Goal: Transaction & Acquisition: Purchase product/service

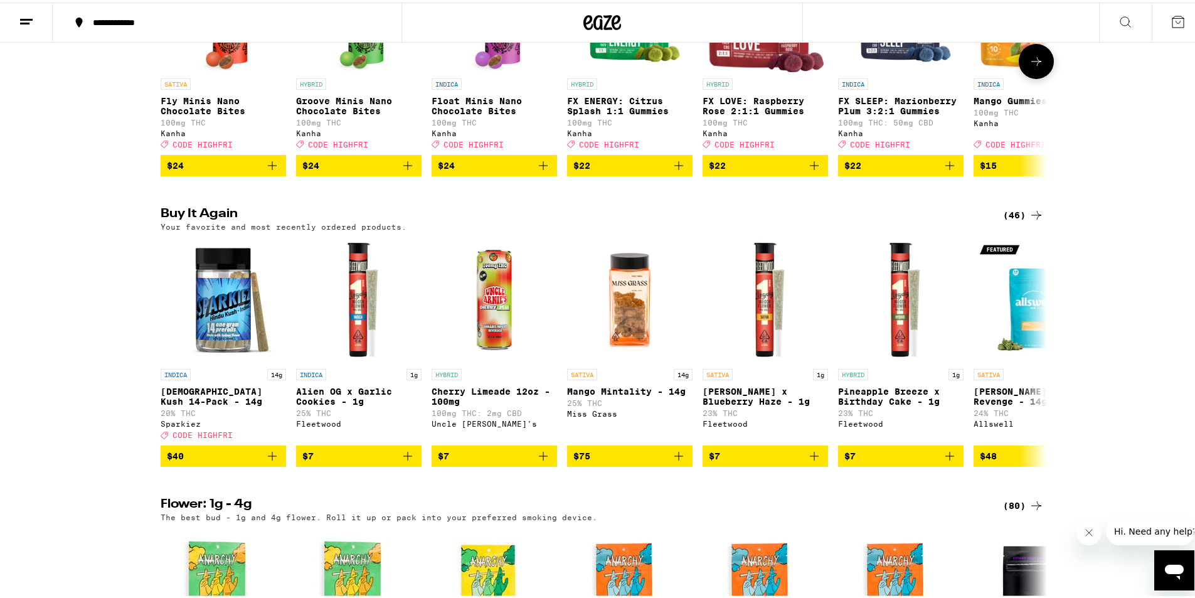
scroll to position [878, 0]
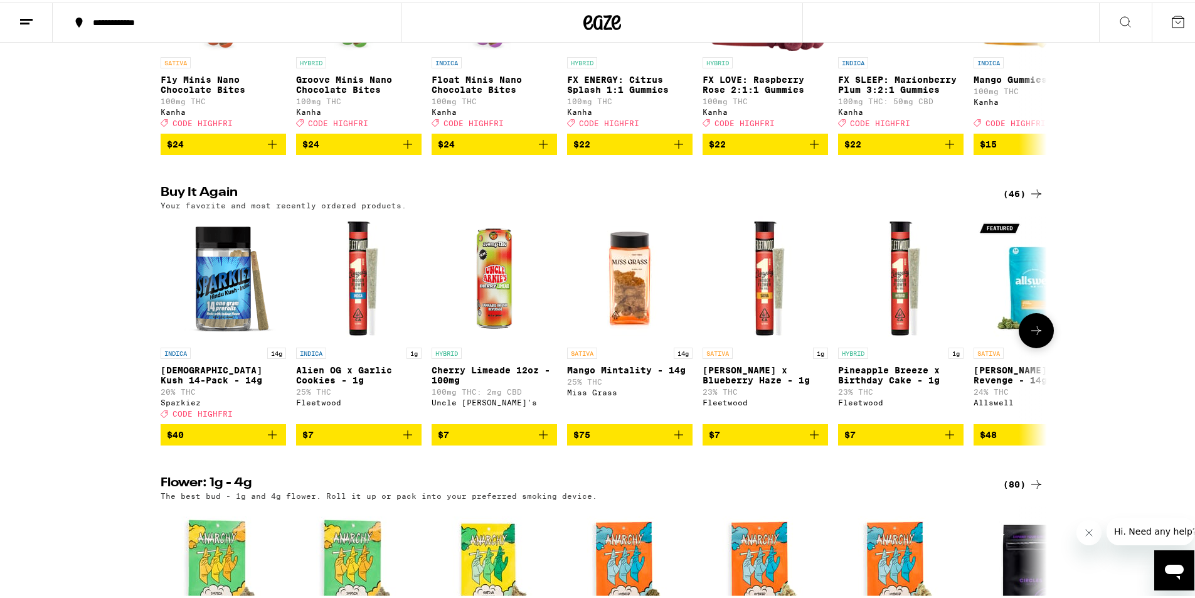
click at [1034, 346] on button at bounding box center [1036, 328] width 35 height 35
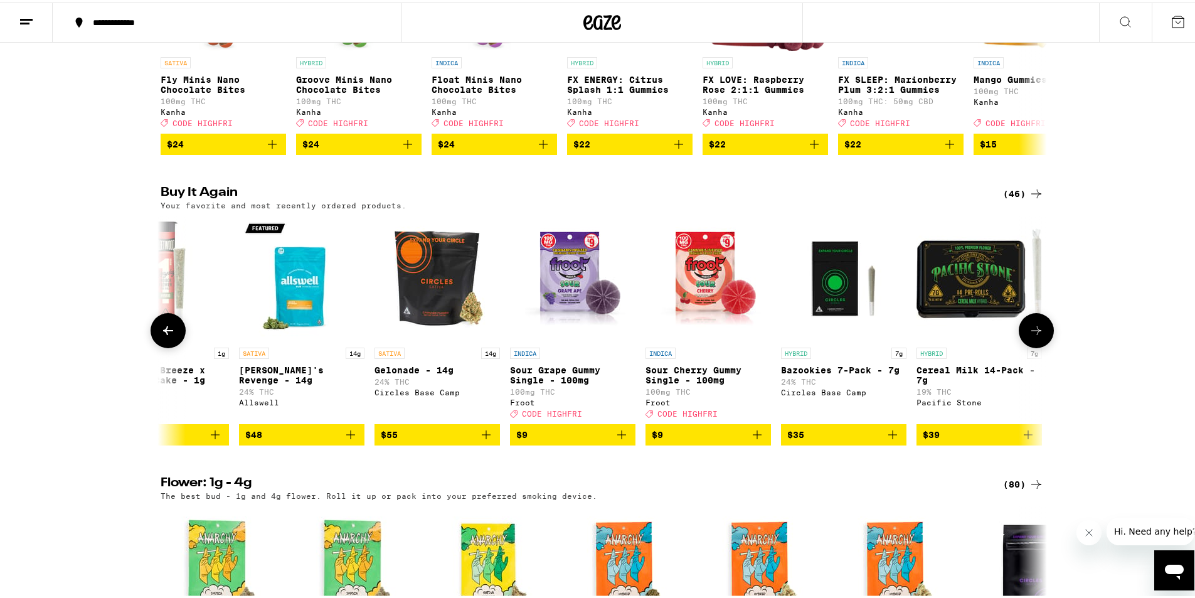
click at [1035, 346] on button at bounding box center [1036, 328] width 35 height 35
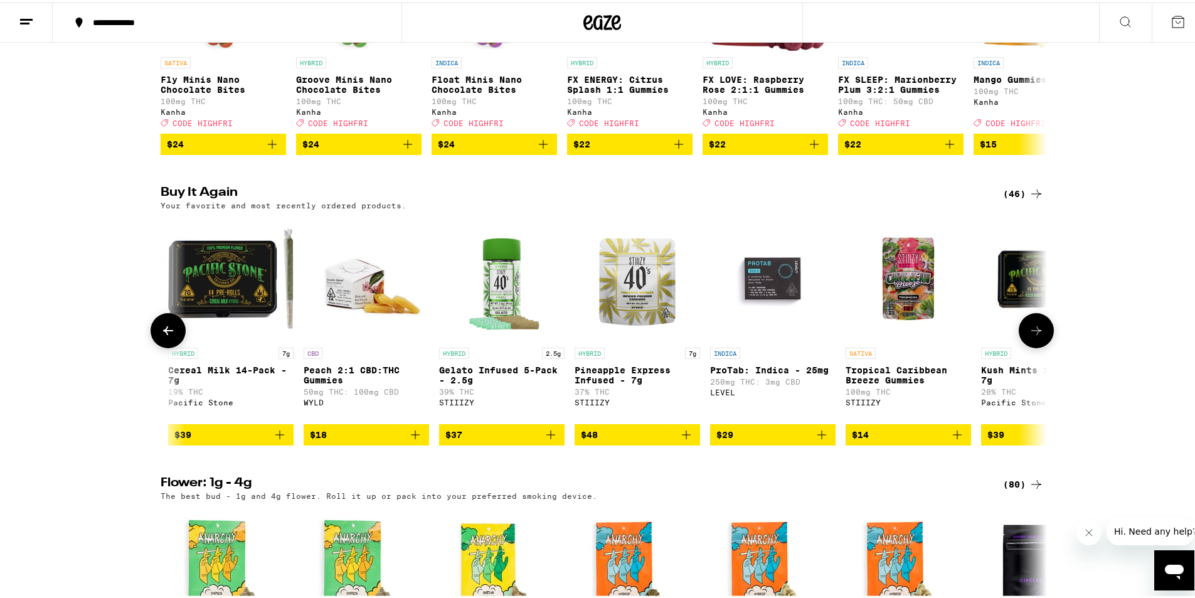
click at [152, 346] on button at bounding box center [168, 328] width 35 height 35
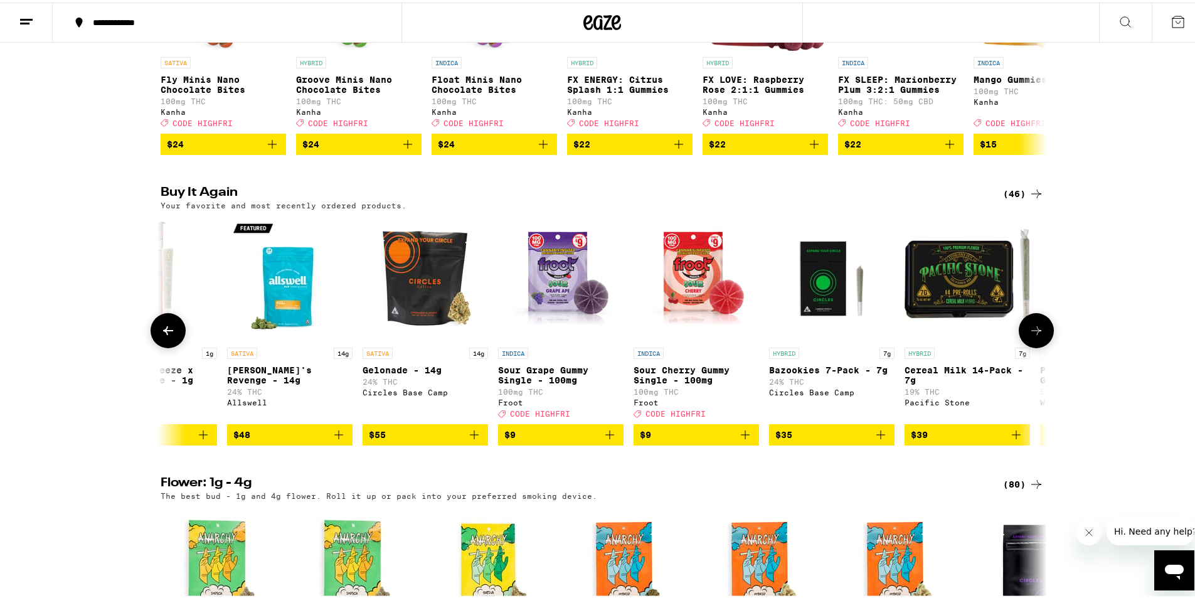
scroll to position [0, 736]
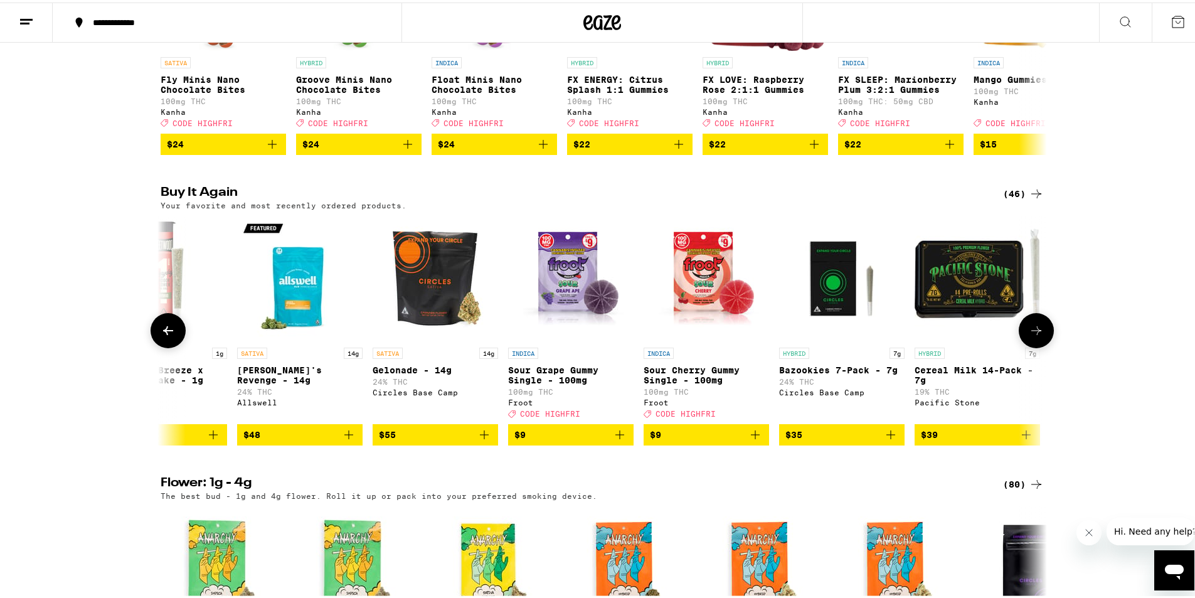
click at [1035, 336] on icon at bounding box center [1036, 328] width 15 height 15
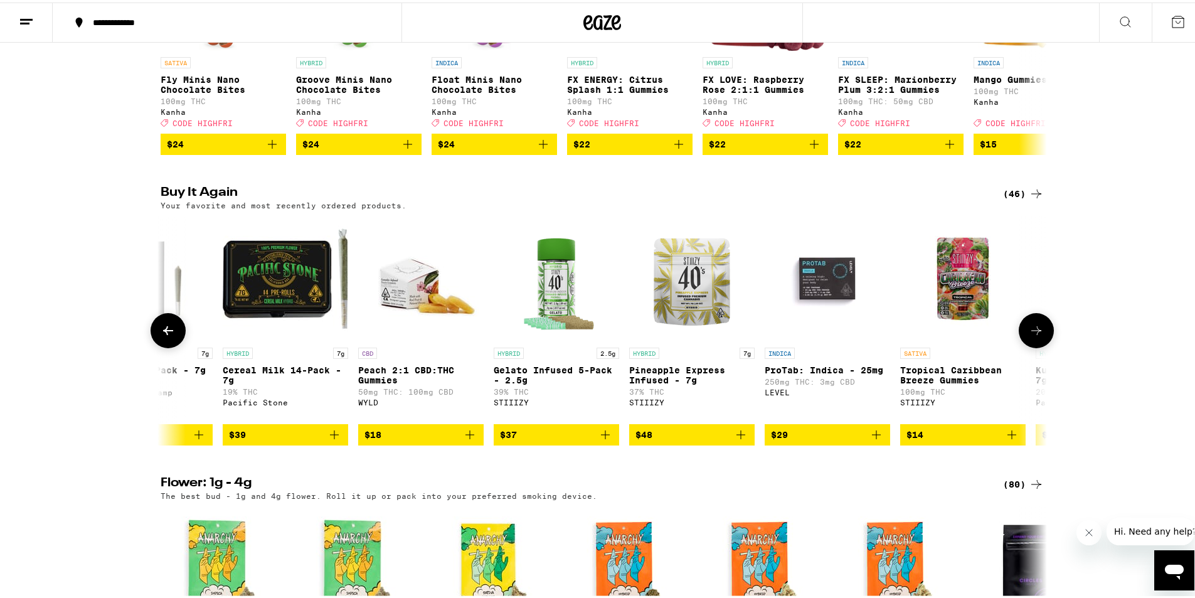
scroll to position [0, 1483]
